Goal: Task Accomplishment & Management: Manage account settings

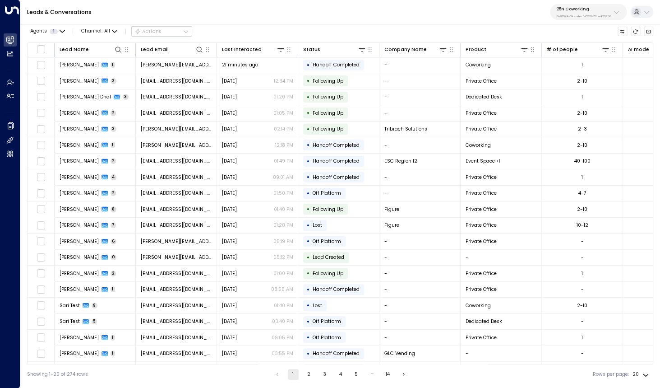
click at [580, 21] on div "Leads & Conversations 25N Coworking 3b9800f4-81ca-4ec0-8758-72fbe4763f36" at bounding box center [340, 12] width 640 height 24
click at [583, 15] on p "3b9800f4-81ca-4ec0-8758-72fbe4763f36" at bounding box center [584, 16] width 54 height 4
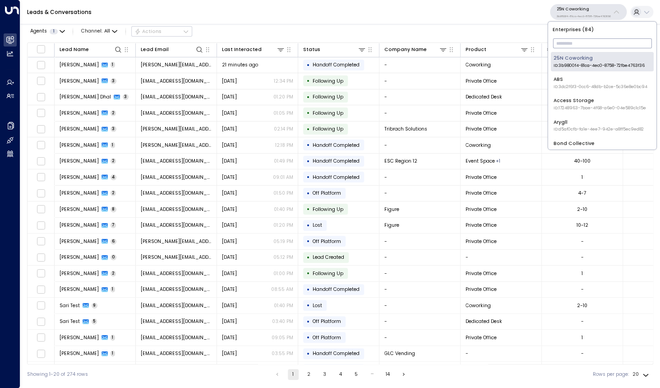
click at [563, 42] on input "text" at bounding box center [602, 43] width 99 height 14
type input "*"
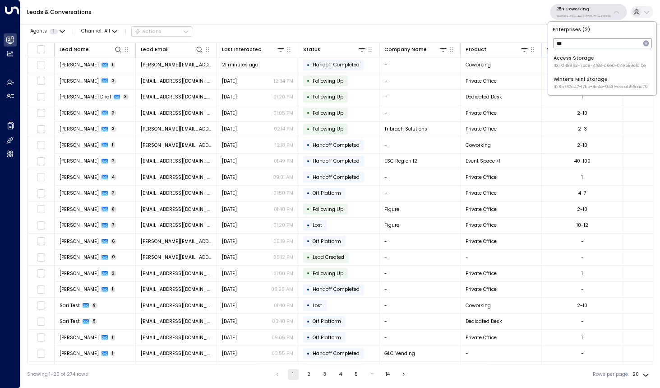
type input "***"
click at [562, 62] on div "Access Storage ID: 17248963-7bae-4f68-a6e0-04e589c1c15e" at bounding box center [600, 62] width 93 height 14
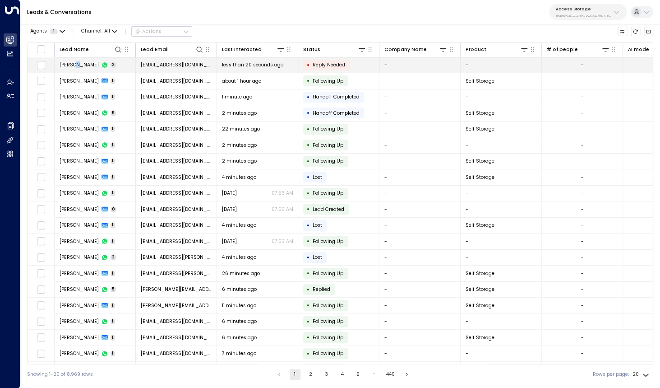
click at [76, 62] on span "Nick Davey" at bounding box center [79, 64] width 39 height 7
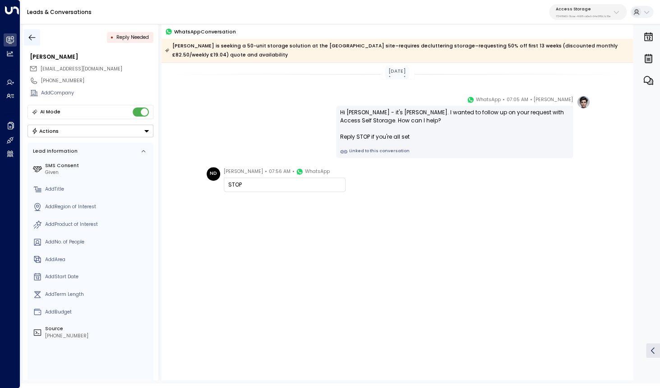
click at [33, 37] on icon "button" at bounding box center [32, 37] width 9 height 9
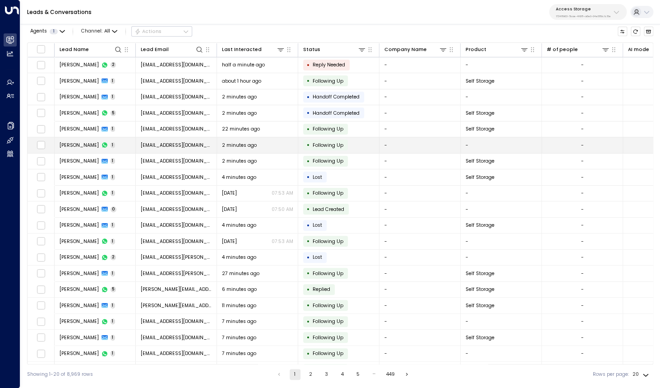
click at [83, 142] on span "Rafe Mahmood" at bounding box center [79, 145] width 39 height 7
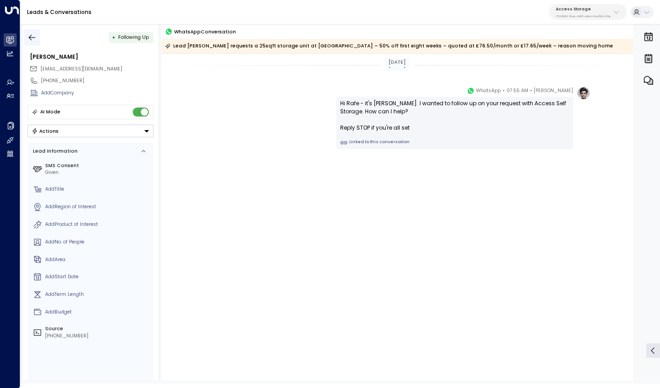
click at [31, 37] on icon "button" at bounding box center [32, 37] width 7 height 6
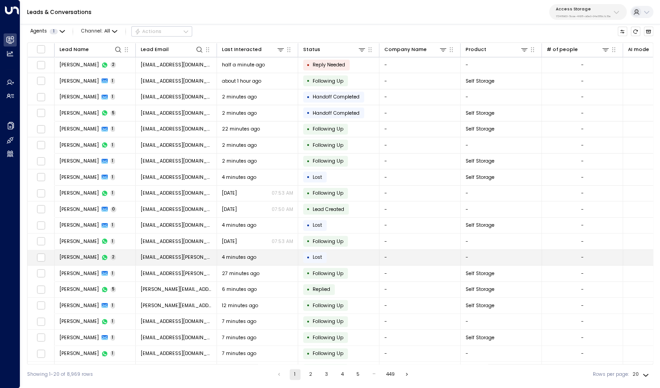
click at [86, 261] on td "Jennifer Fiander 2" at bounding box center [95, 258] width 81 height 16
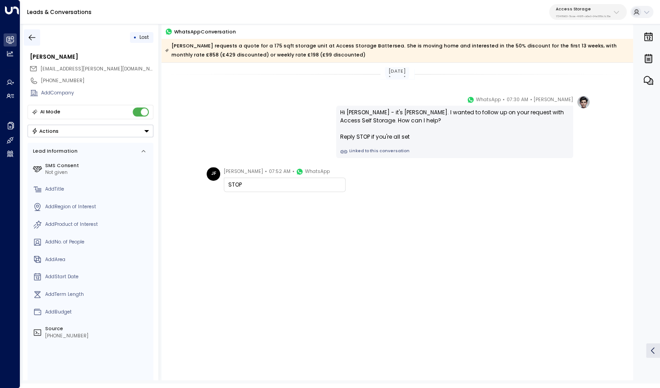
click at [31, 38] on icon "button" at bounding box center [32, 37] width 9 height 9
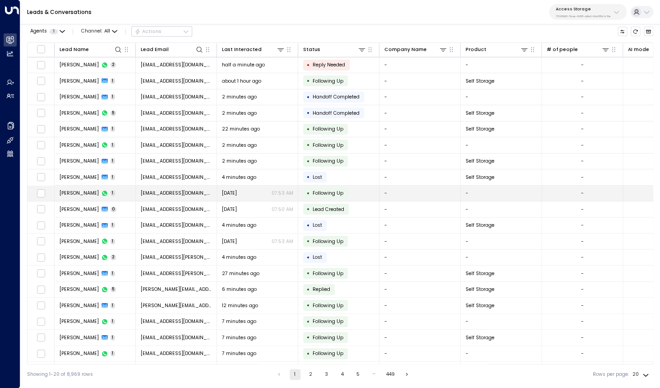
scroll to position [14, 0]
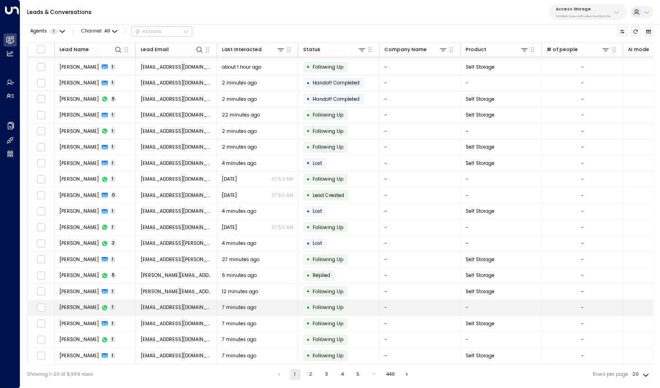
click at [86, 310] on span "Alyssa Flowers" at bounding box center [79, 307] width 39 height 7
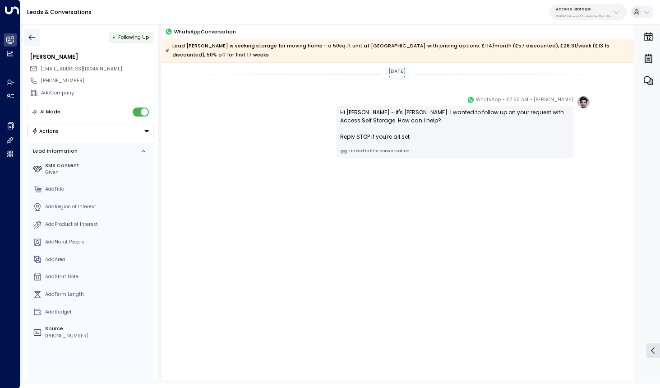
click at [32, 38] on icon "button" at bounding box center [32, 37] width 9 height 9
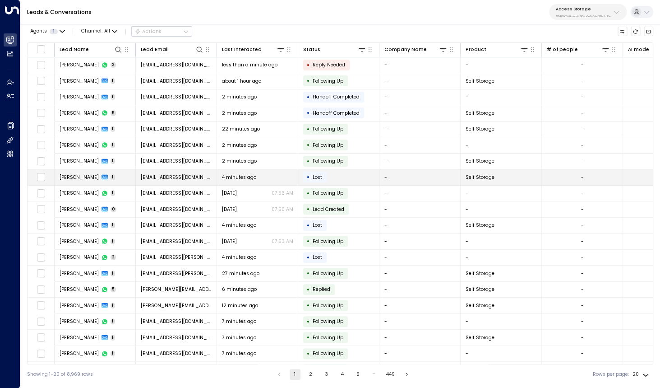
scroll to position [14, 1]
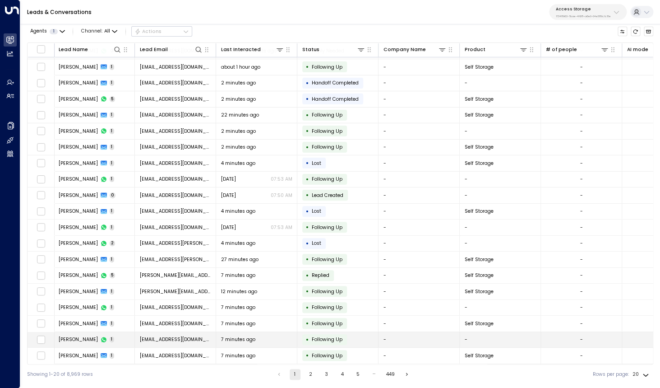
click at [78, 336] on td "Graham Dart 1" at bounding box center [94, 340] width 81 height 16
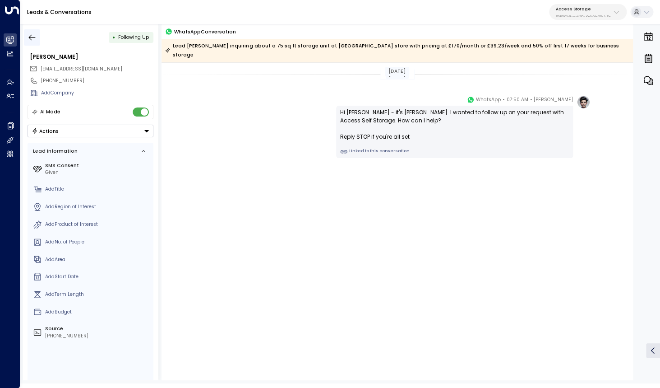
click at [31, 37] on icon "button" at bounding box center [32, 37] width 7 height 6
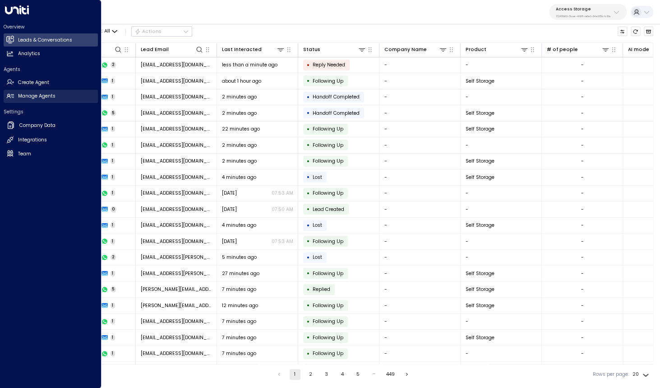
click at [36, 93] on h2 "Manage Agents" at bounding box center [36, 96] width 37 height 7
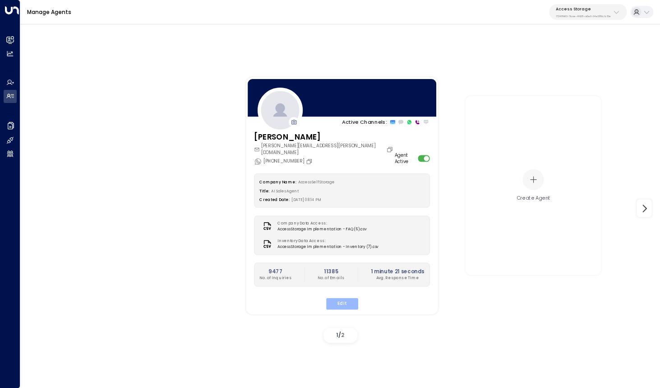
click at [345, 297] on button "Edit" at bounding box center [342, 303] width 32 height 12
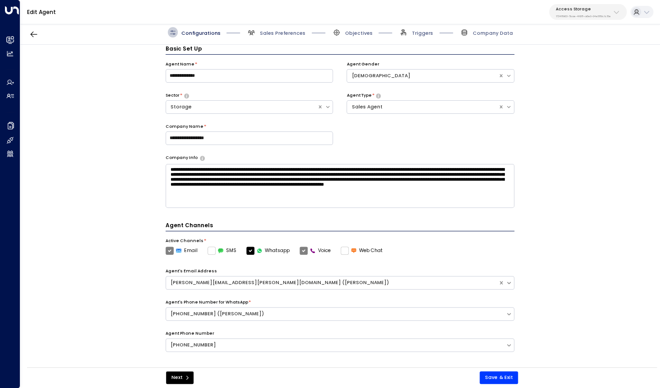
scroll to position [10, 0]
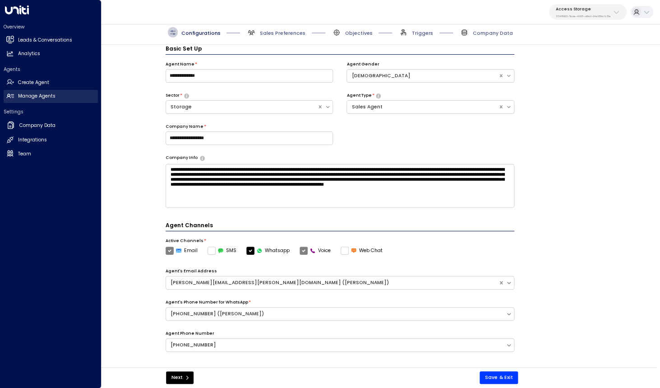
click at [19, 96] on h2 "Manage Agents" at bounding box center [36, 96] width 37 height 7
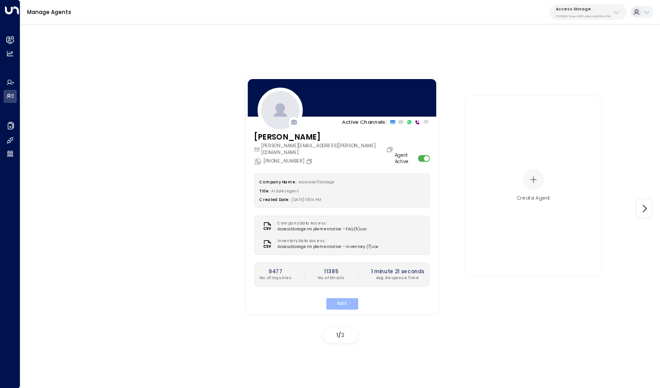
click at [350, 297] on button "Edit" at bounding box center [342, 303] width 32 height 12
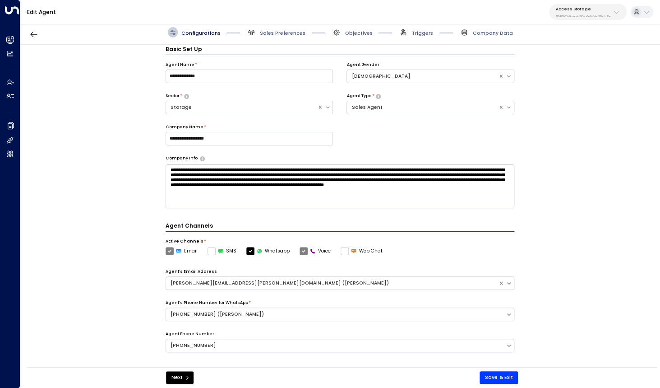
scroll to position [10, 0]
click at [279, 35] on span "Sales Preferences" at bounding box center [283, 33] width 46 height 7
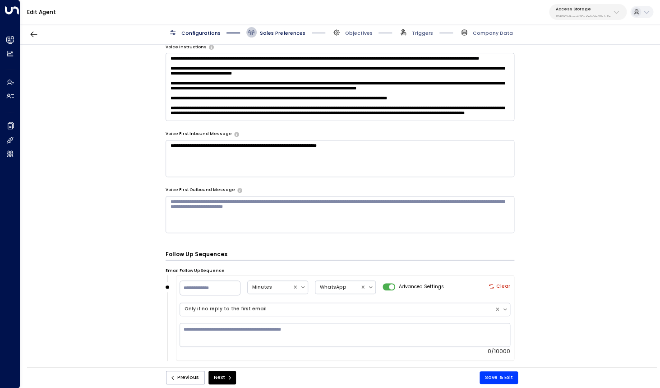
scroll to position [640, 0]
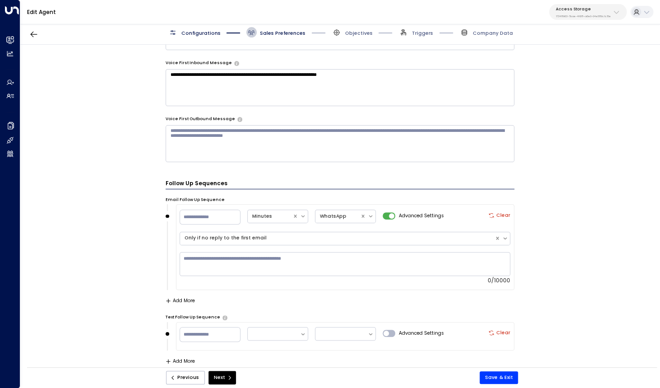
click at [186, 299] on button "Add More" at bounding box center [180, 300] width 29 height 5
click at [187, 298] on button "Add More" at bounding box center [180, 300] width 29 height 5
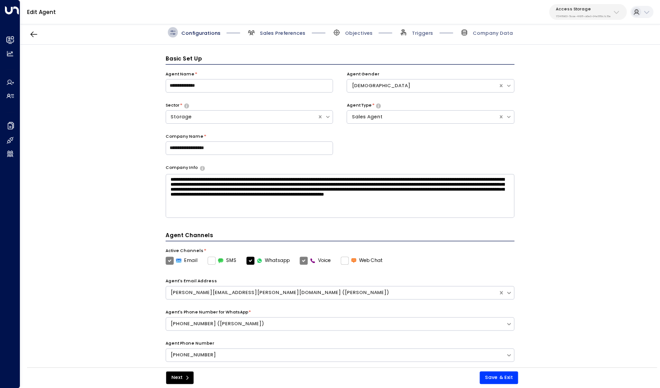
click at [286, 31] on span "Sales Preferences" at bounding box center [283, 33] width 46 height 7
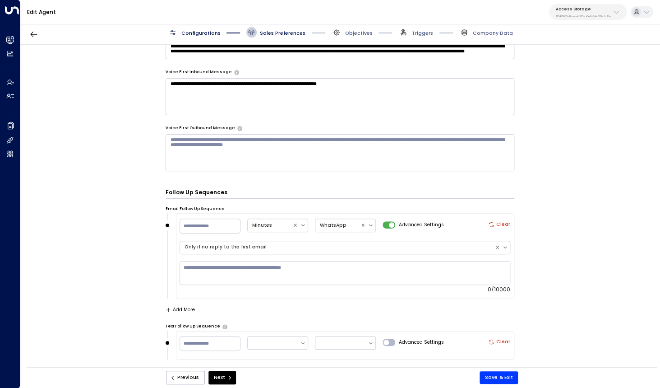
scroll to position [640, 0]
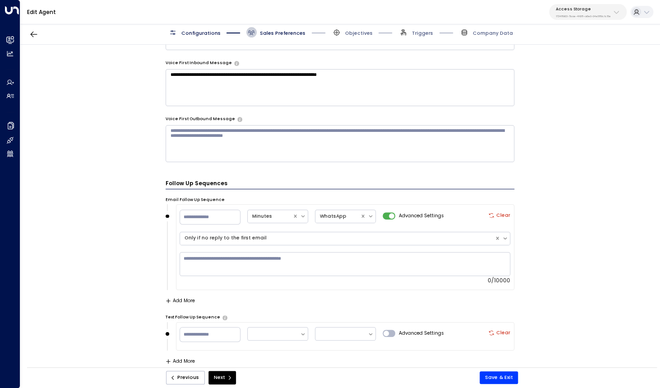
click at [183, 299] on button "Add More" at bounding box center [180, 300] width 29 height 5
click at [186, 299] on button "Add More" at bounding box center [180, 300] width 29 height 5
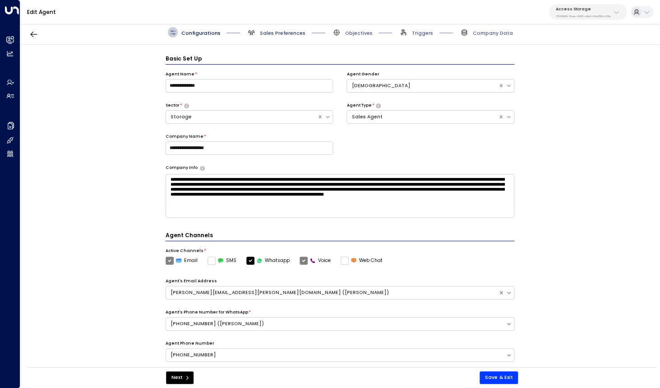
click at [276, 33] on span "Sales Preferences" at bounding box center [283, 33] width 46 height 7
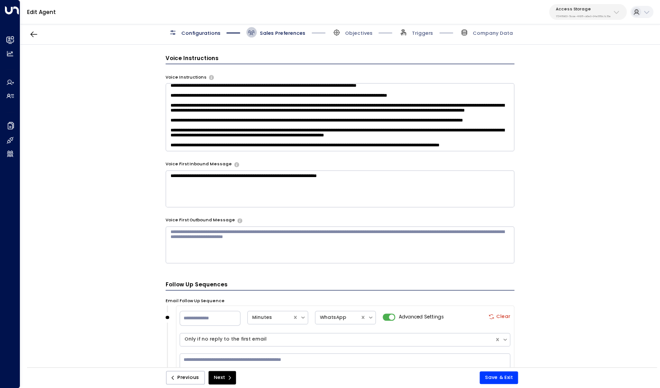
scroll to position [640, 0]
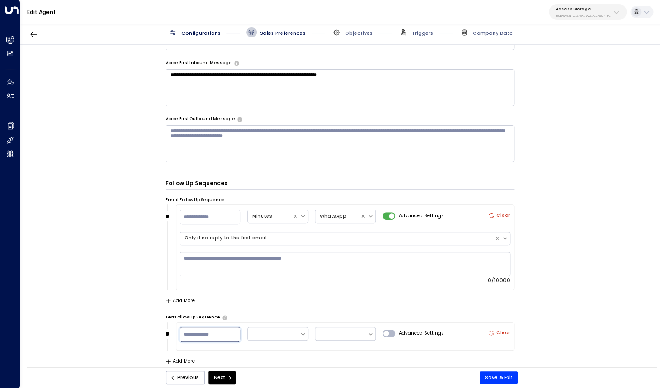
click at [203, 335] on input "number" at bounding box center [210, 334] width 61 height 15
type input "*"
click at [289, 331] on div at bounding box center [273, 333] width 43 height 9
click at [278, 313] on div "Days" at bounding box center [277, 314] width 61 height 14
click at [341, 329] on div at bounding box center [341, 333] width 43 height 9
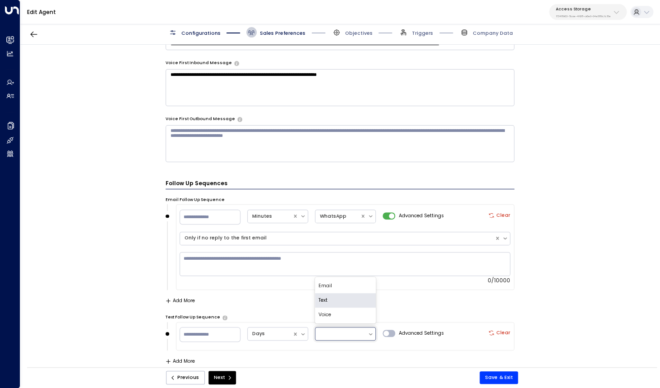
click at [339, 298] on div "Text" at bounding box center [345, 300] width 61 height 14
click at [396, 214] on label "Advanced Settings" at bounding box center [413, 215] width 61 height 7
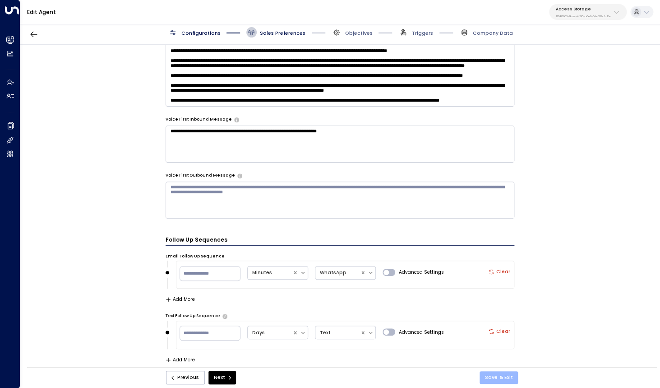
click at [496, 377] on button "Save & Exit" at bounding box center [499, 377] width 38 height 13
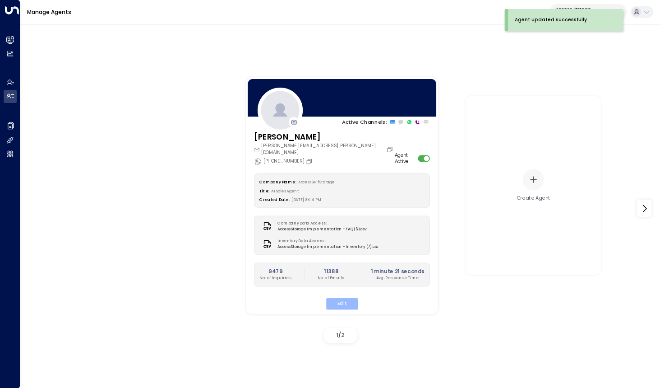
click at [342, 297] on button "Edit" at bounding box center [342, 303] width 32 height 12
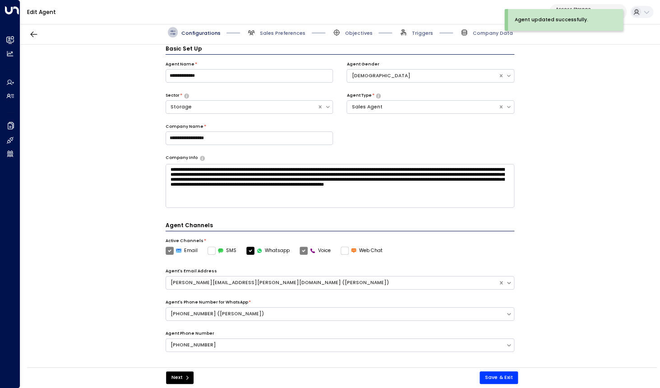
scroll to position [10, 0]
click at [270, 33] on span "Sales Preferences" at bounding box center [283, 33] width 46 height 7
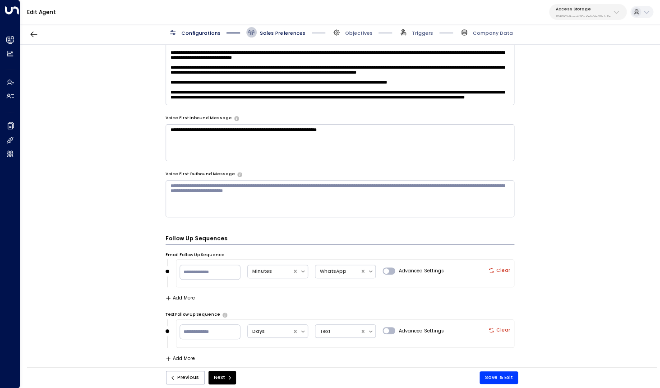
scroll to position [583, 0]
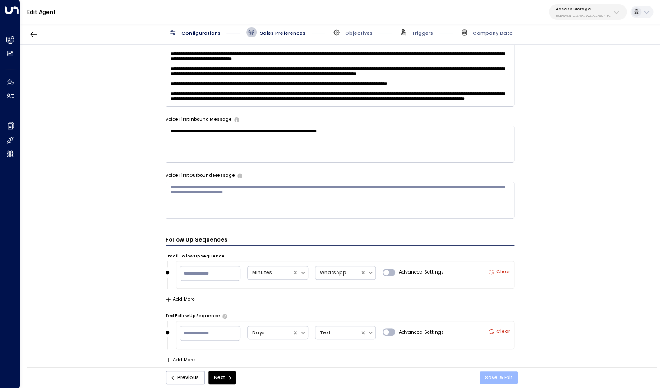
click at [502, 377] on button "Save & Exit" at bounding box center [499, 377] width 38 height 13
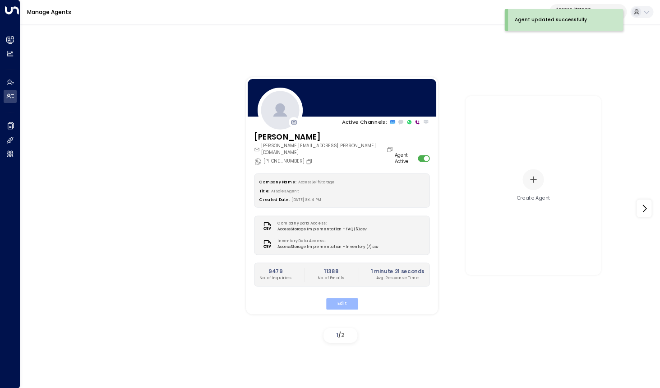
click at [349, 299] on button "Edit" at bounding box center [342, 303] width 32 height 12
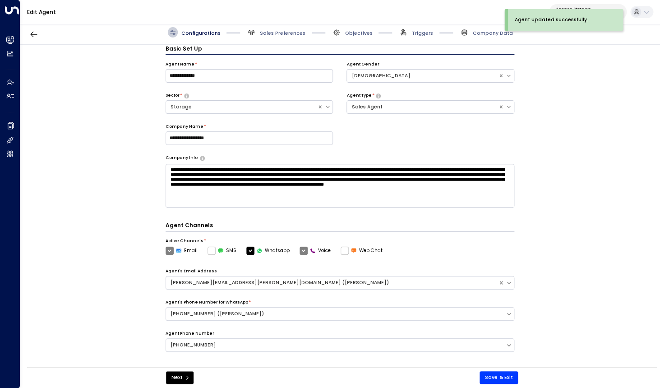
scroll to position [10, 0]
click at [279, 35] on span "Sales Preferences" at bounding box center [283, 33] width 46 height 7
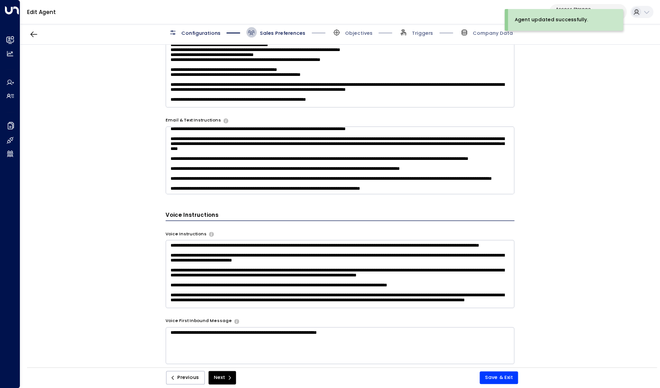
scroll to position [583, 0]
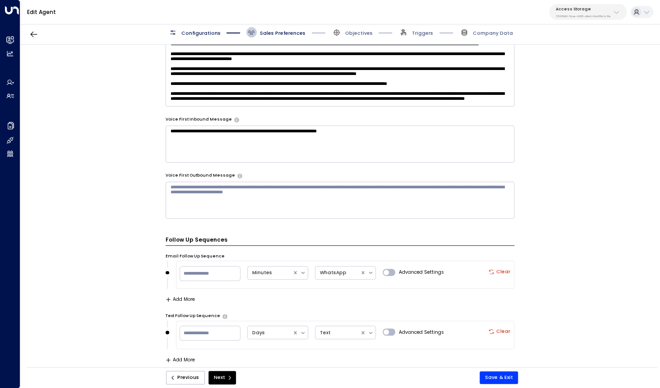
click at [186, 297] on button "Add More" at bounding box center [180, 299] width 29 height 5
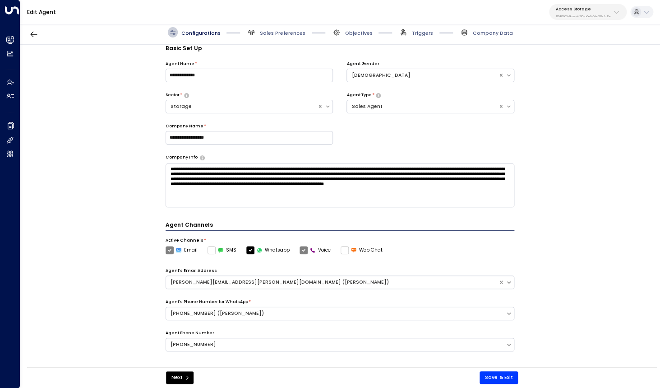
scroll to position [10, 0]
click at [281, 32] on span "Sales Preferences" at bounding box center [283, 33] width 46 height 7
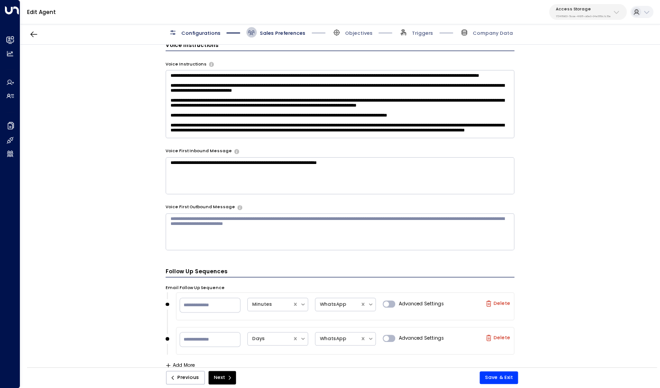
scroll to position [618, 0]
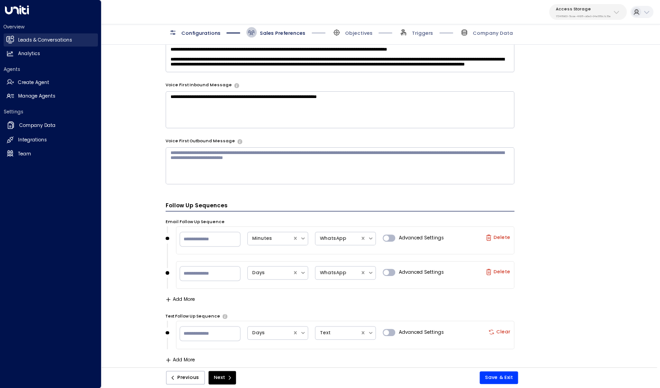
click at [16, 37] on link "Leads & Conversations Leads & Conversations" at bounding box center [51, 39] width 94 height 13
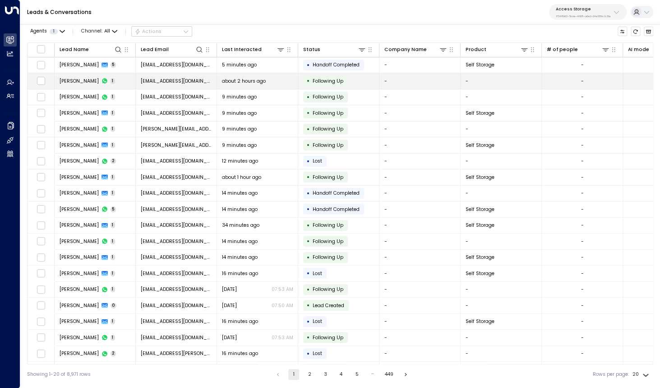
click at [79, 80] on span "Kamsi Okekearu" at bounding box center [79, 81] width 39 height 7
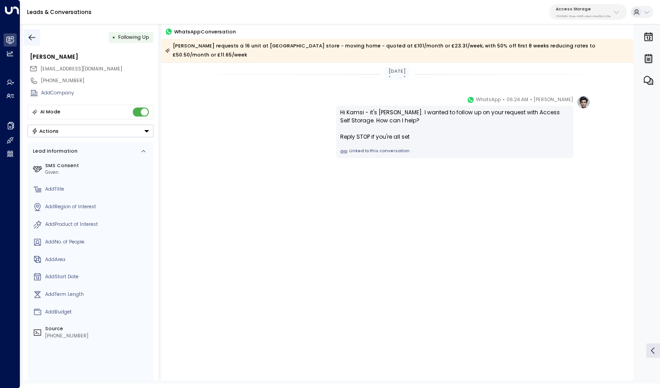
click at [36, 38] on icon "button" at bounding box center [32, 37] width 9 height 9
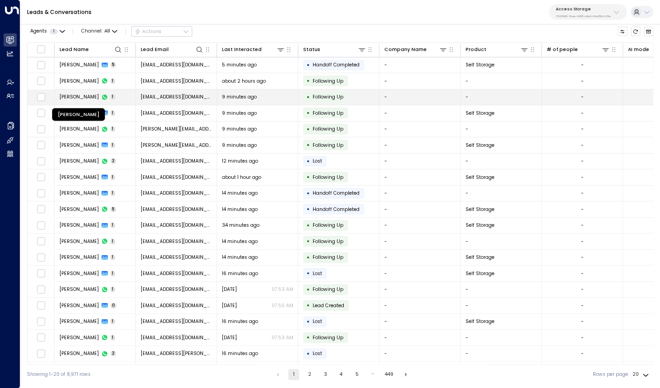
click at [93, 97] on span "Annabelle Shields porter" at bounding box center [79, 96] width 39 height 7
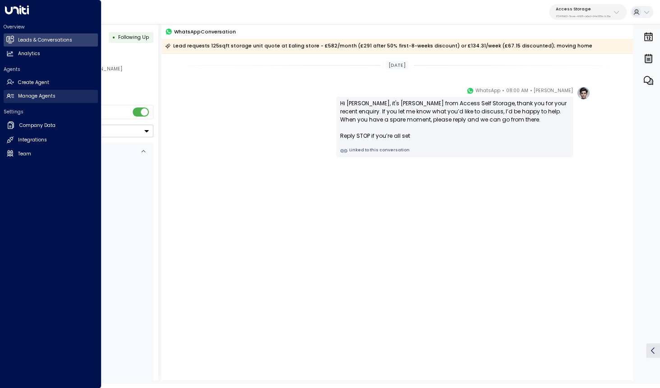
click at [48, 99] on h2 "Manage Agents" at bounding box center [36, 96] width 37 height 7
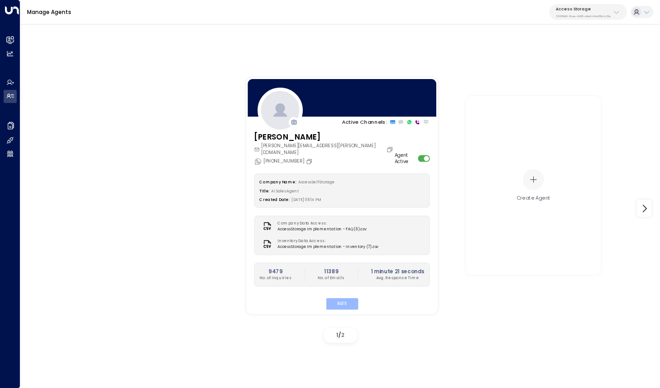
click at [348, 298] on button "Edit" at bounding box center [342, 303] width 32 height 12
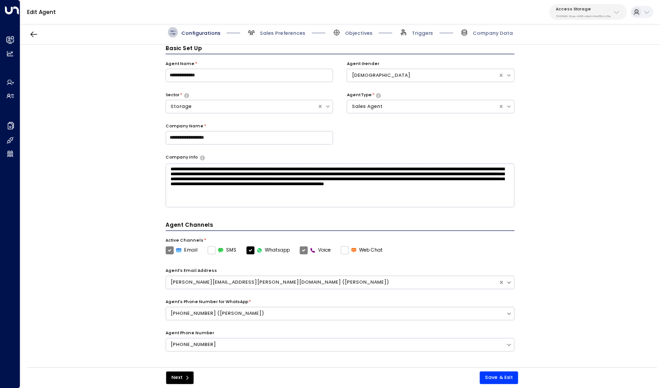
scroll to position [10, 0]
click at [279, 33] on span "Sales Preferences" at bounding box center [283, 33] width 46 height 7
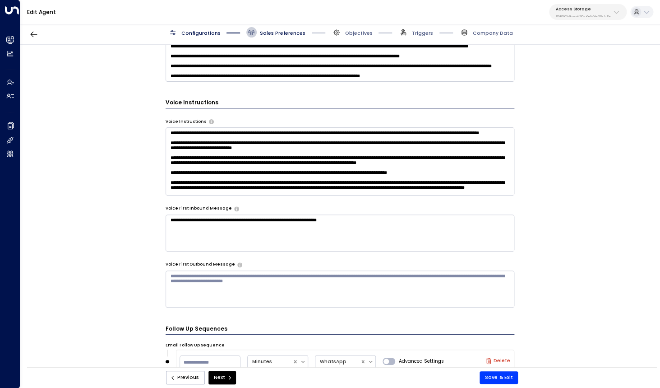
scroll to position [618, 0]
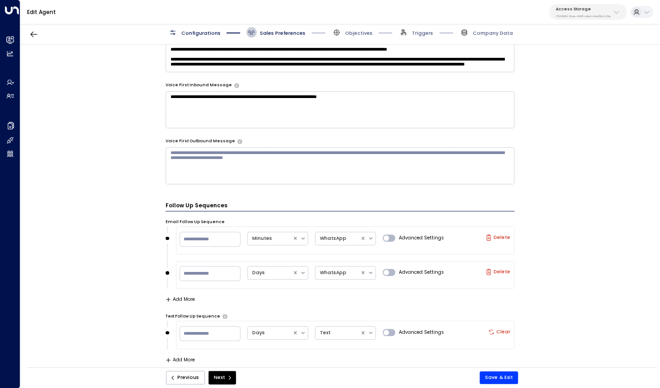
click at [493, 332] on icon "button" at bounding box center [491, 331] width 5 height 5
click at [496, 377] on button "Save & Exit" at bounding box center [499, 377] width 38 height 13
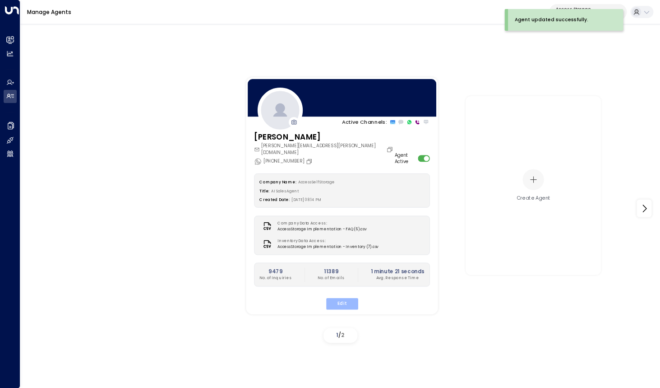
click at [341, 297] on button "Edit" at bounding box center [342, 303] width 32 height 12
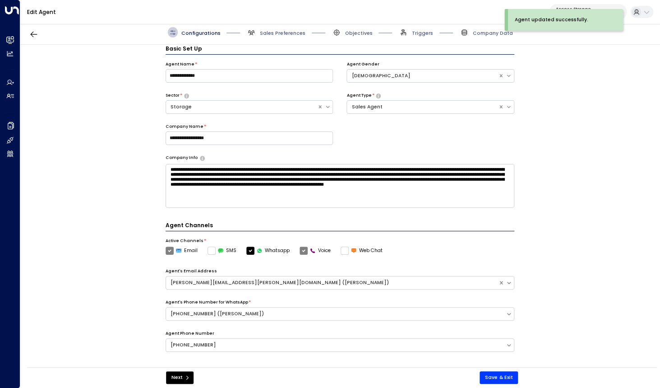
scroll to position [10, 0]
click at [279, 32] on span "Sales Preferences" at bounding box center [283, 33] width 46 height 7
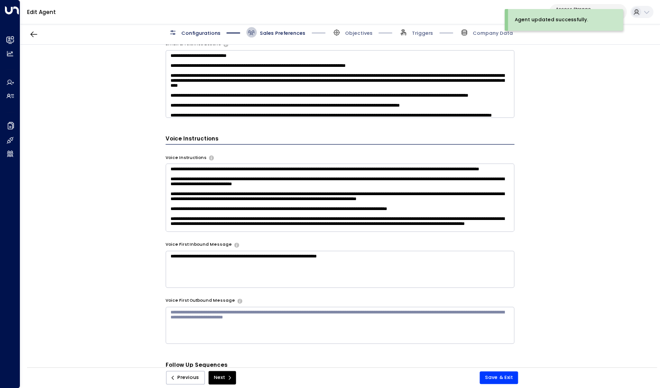
scroll to position [618, 0]
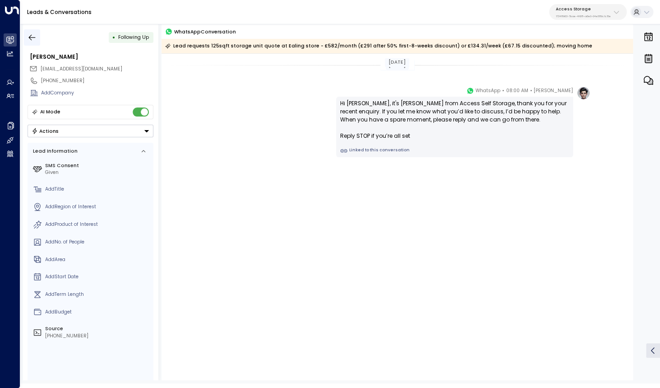
click at [34, 38] on icon "button" at bounding box center [32, 37] width 9 height 9
